Goal: Task Accomplishment & Management: Use online tool/utility

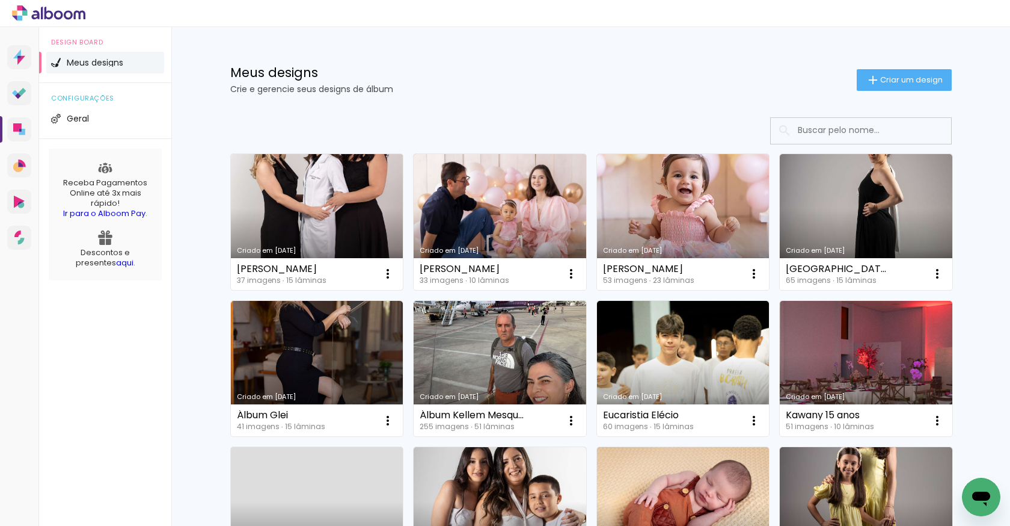
click at [298, 221] on link "Criado em [DATE]" at bounding box center [317, 222] width 173 height 136
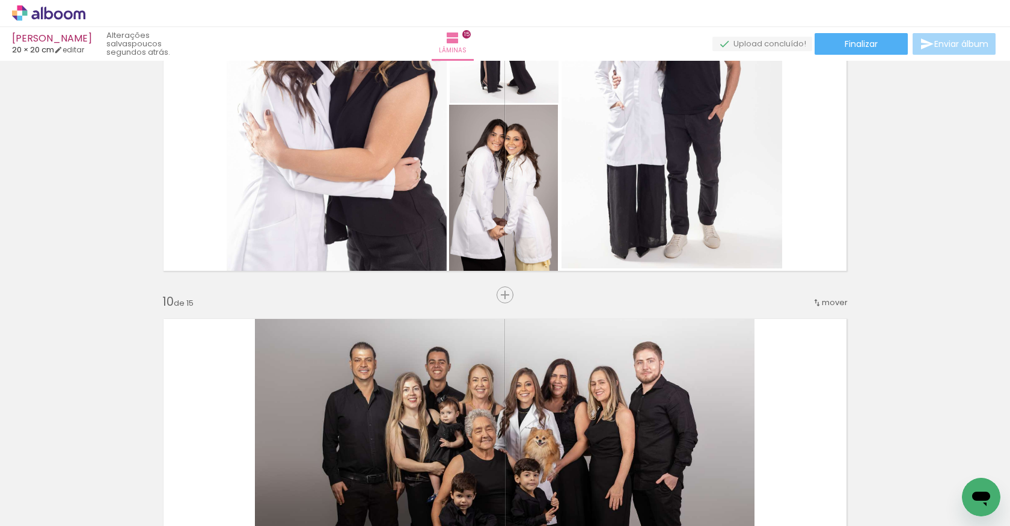
scroll to position [3218, 0]
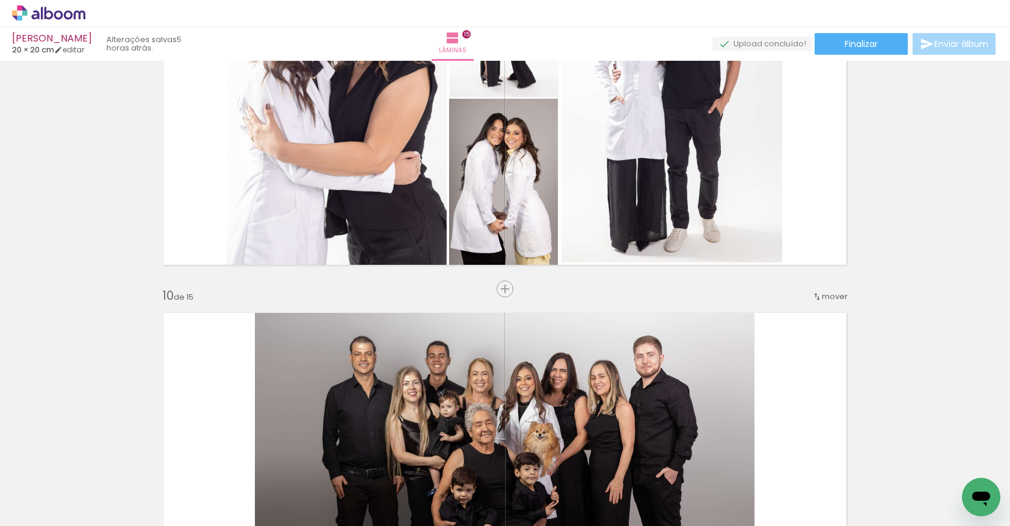
scroll to position [433, 0]
